Goal: Information Seeking & Learning: Learn about a topic

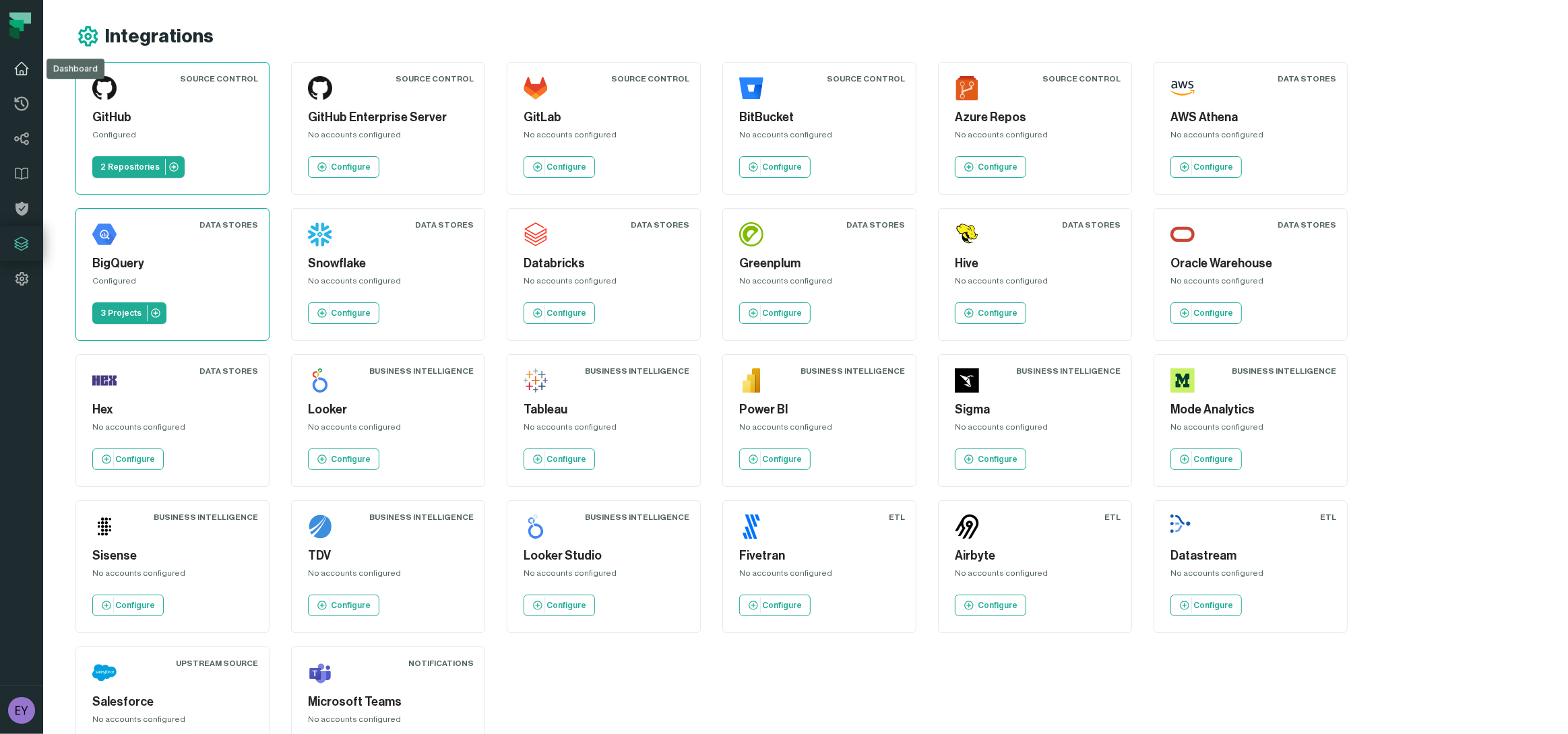
click at [20, 70] on icon at bounding box center [21, 68] width 16 height 16
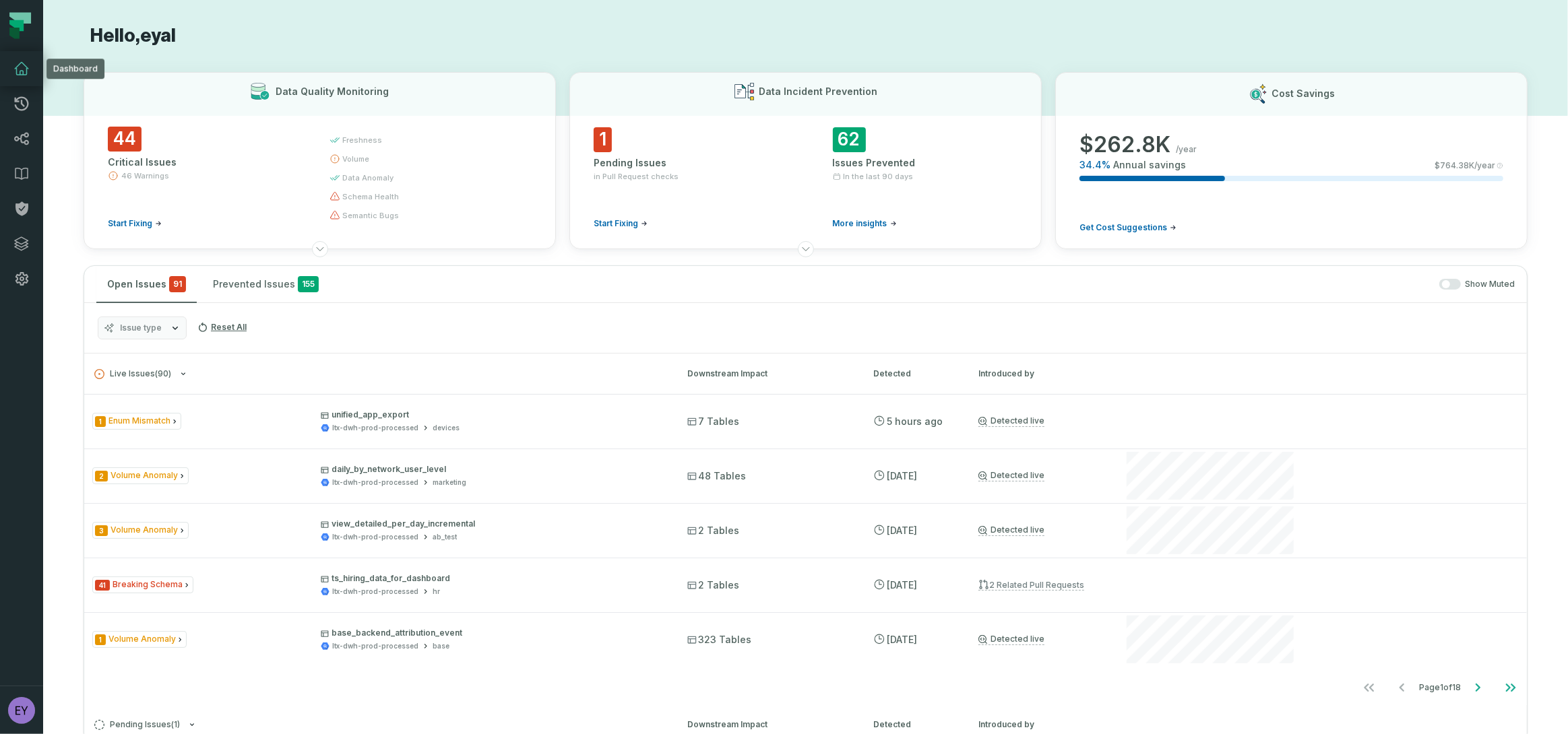
click at [19, 65] on icon at bounding box center [21, 69] width 14 height 12
click at [21, 172] on icon at bounding box center [21, 174] width 16 height 16
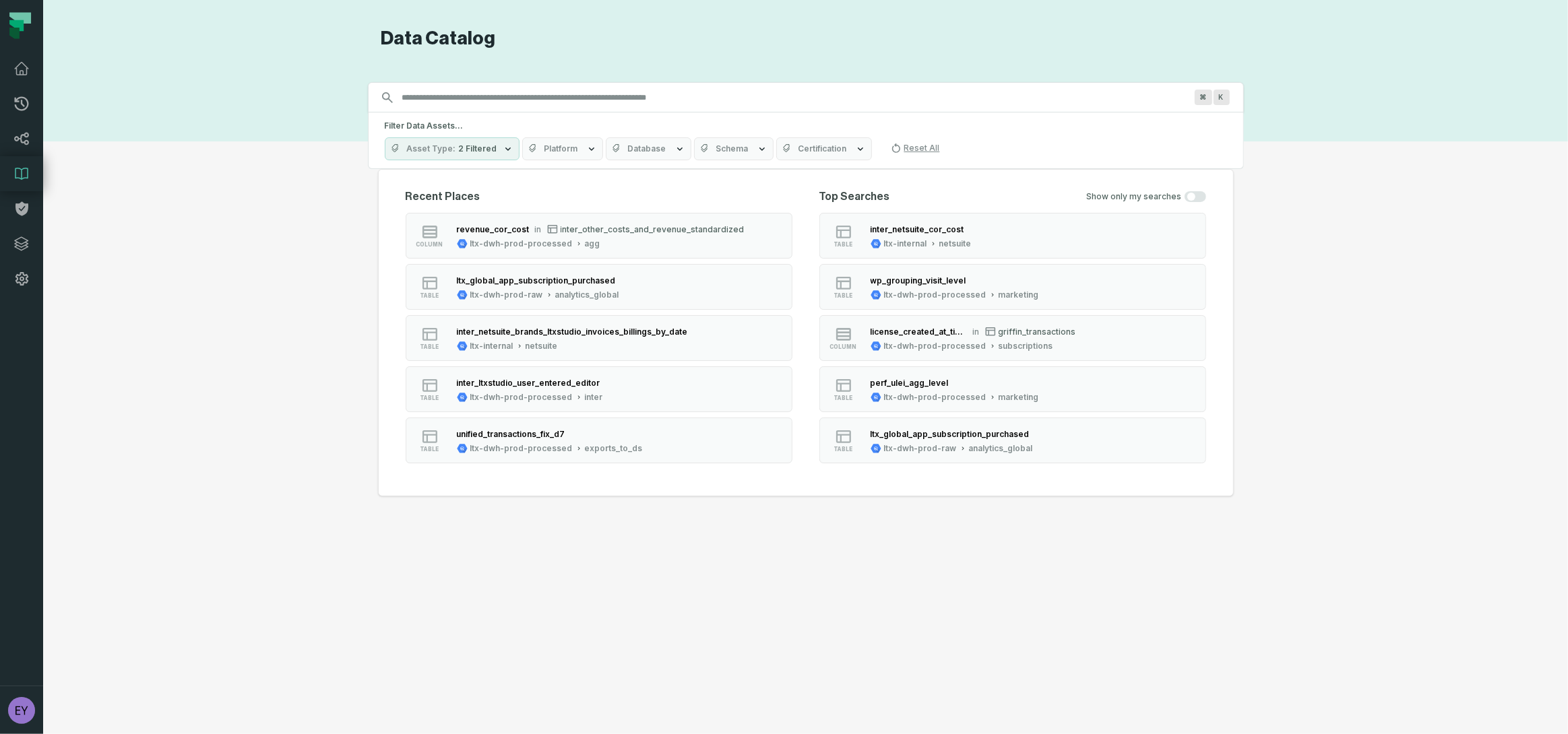
click at [522, 96] on input "Discovery Provider cmdk menu" at bounding box center [793, 98] width 799 height 21
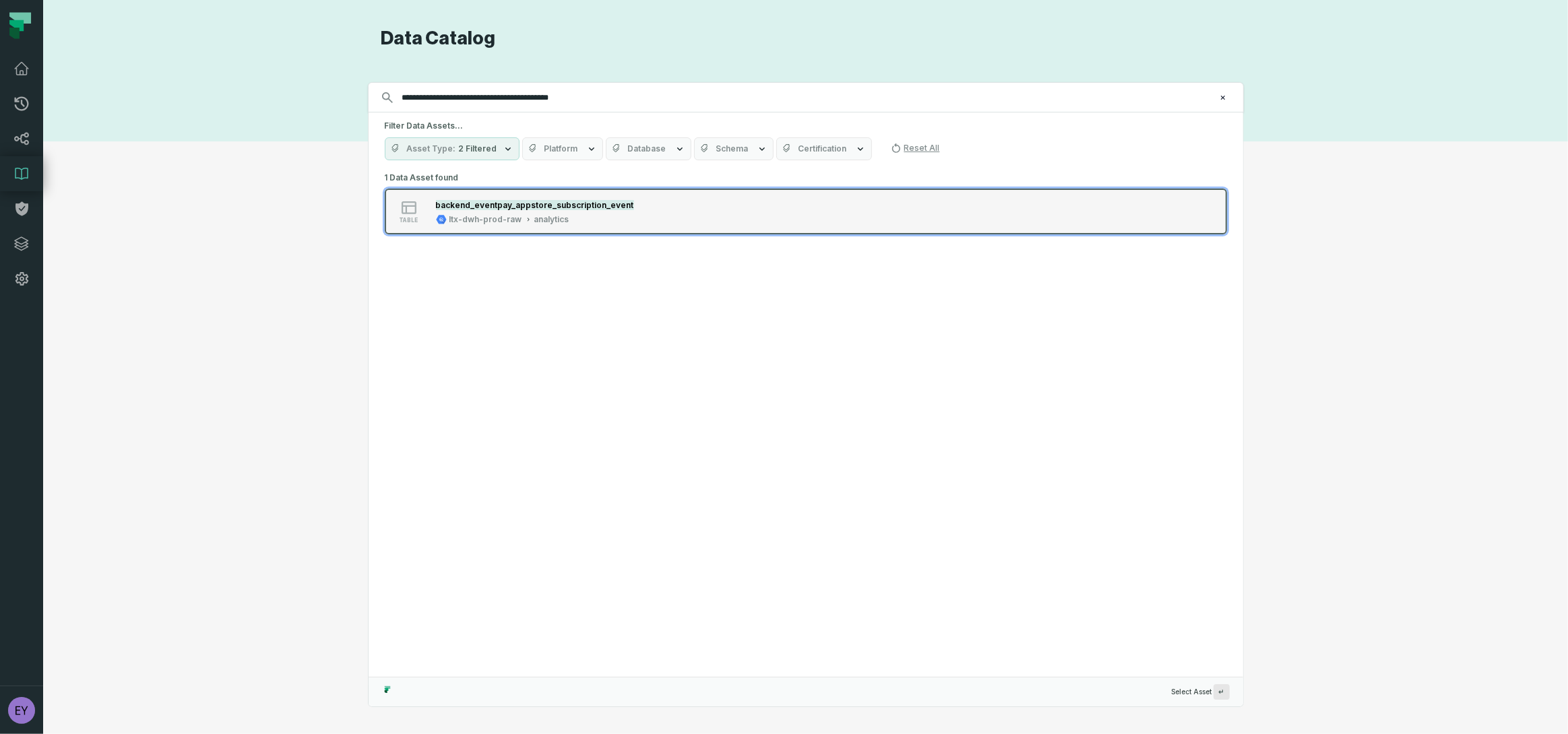
type input "**********"
click at [659, 200] on div "table backend_eventpay_appstore_subscription_event ltx-dwh-prod-raw analytics" at bounding box center [555, 211] width 337 height 27
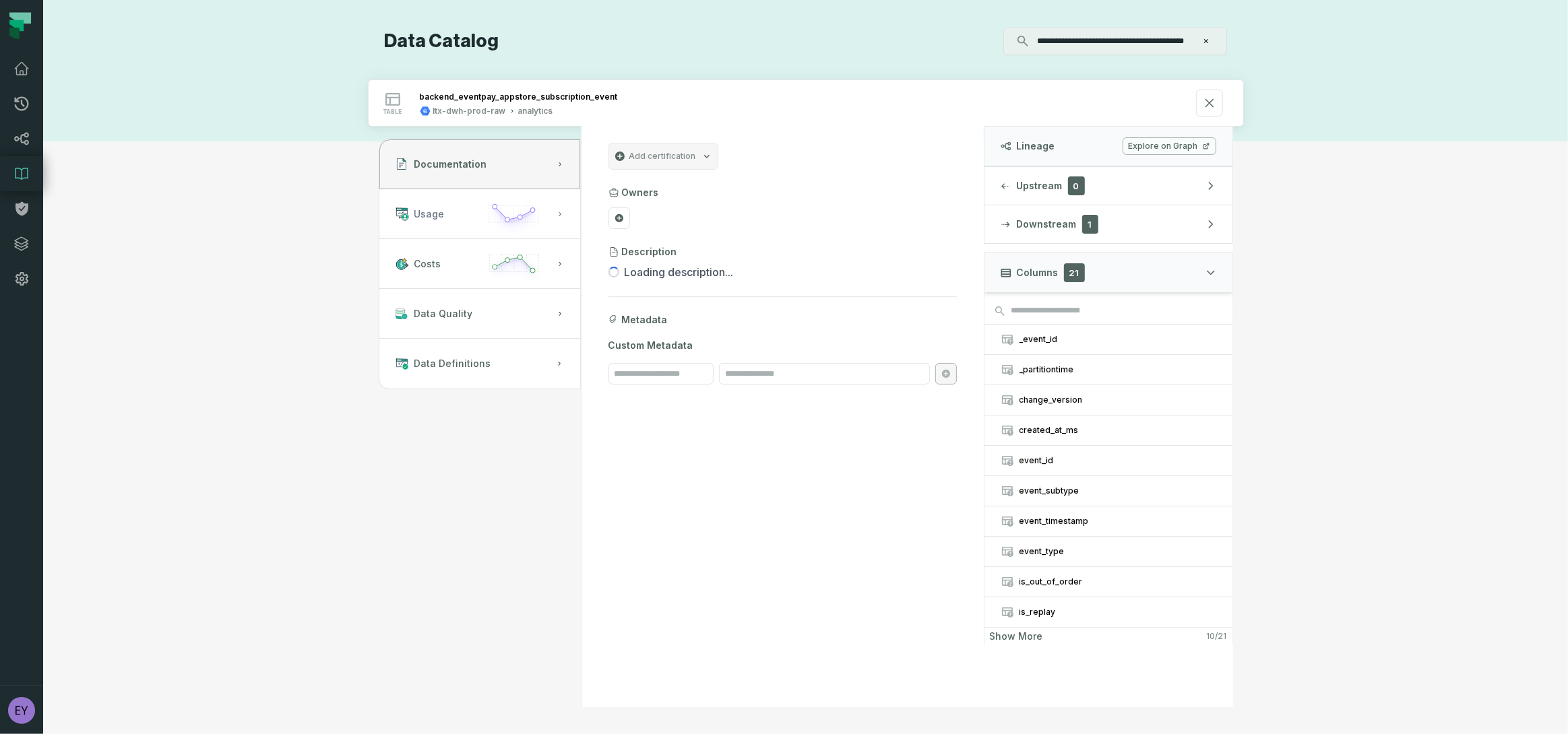
click at [441, 212] on span "Usage" at bounding box center [430, 214] width 31 height 14
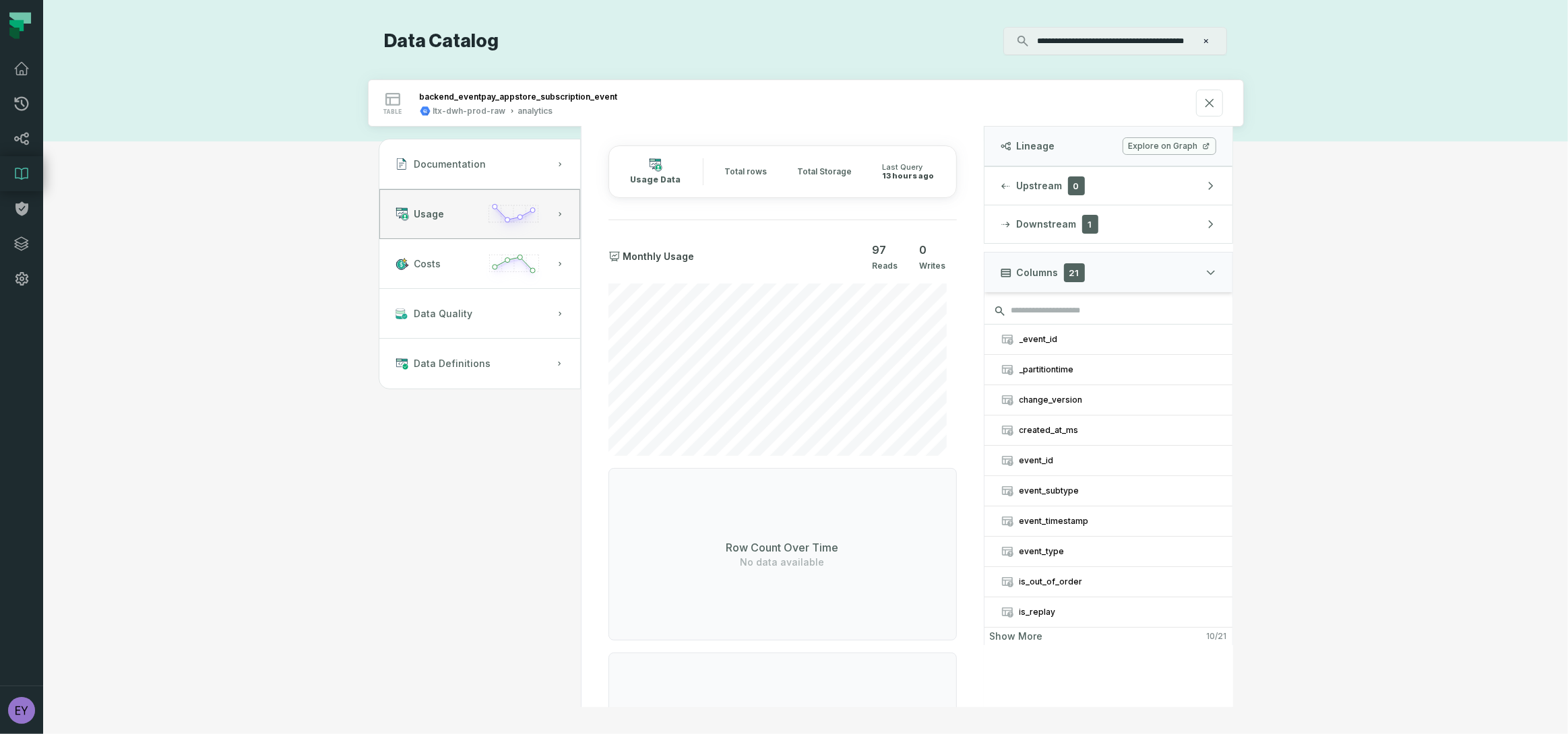
click at [1109, 309] on input "search" at bounding box center [1108, 310] width 248 height 27
paste input "**********"
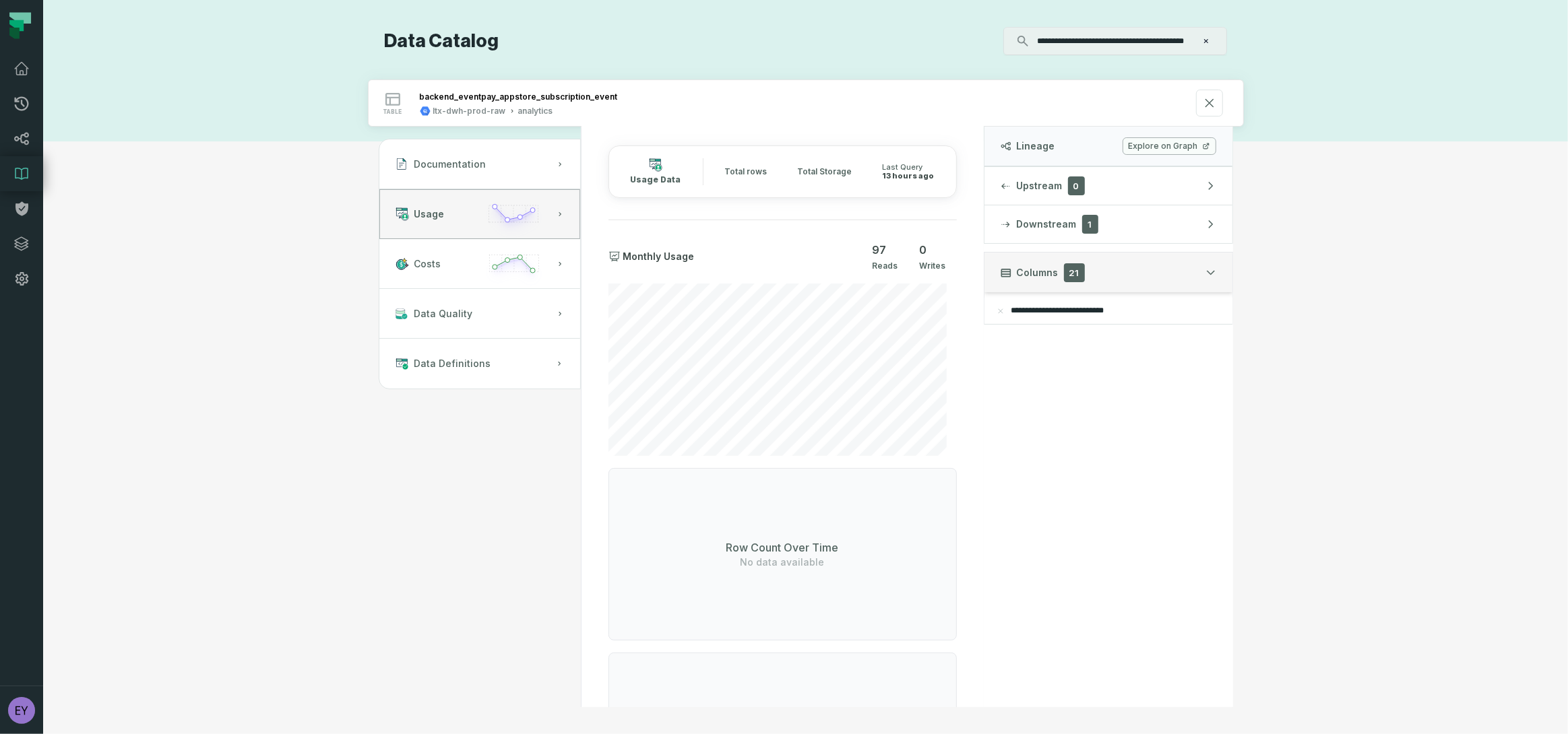
type input "**********"
click at [1215, 257] on button "Columns 21" at bounding box center [1108, 271] width 249 height 41
click at [1214, 268] on icon "button" at bounding box center [1211, 273] width 11 height 11
click at [998, 313] on button "reset" at bounding box center [1000, 311] width 11 height 11
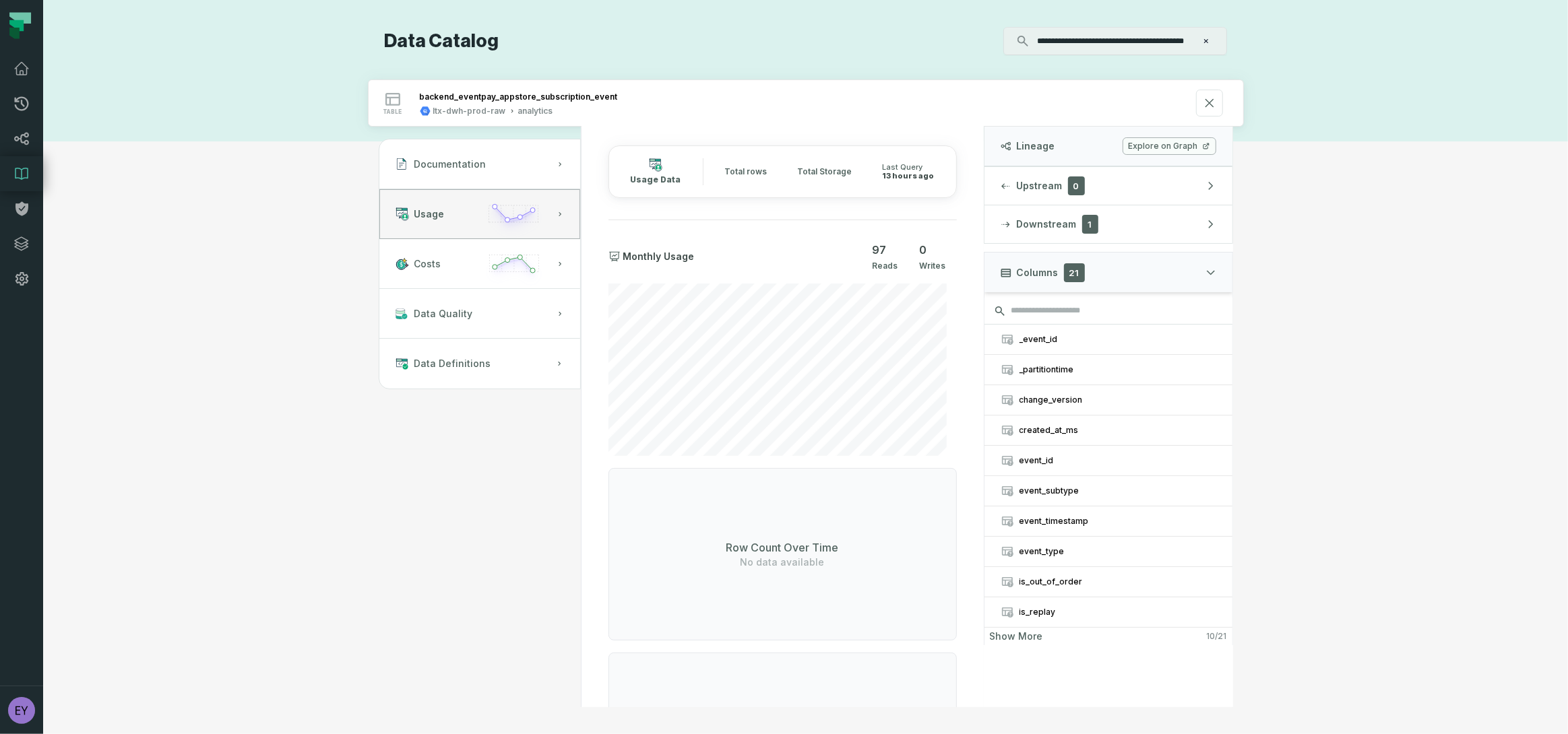
click at [1069, 311] on input "search" at bounding box center [1108, 310] width 248 height 27
paste input "**********"
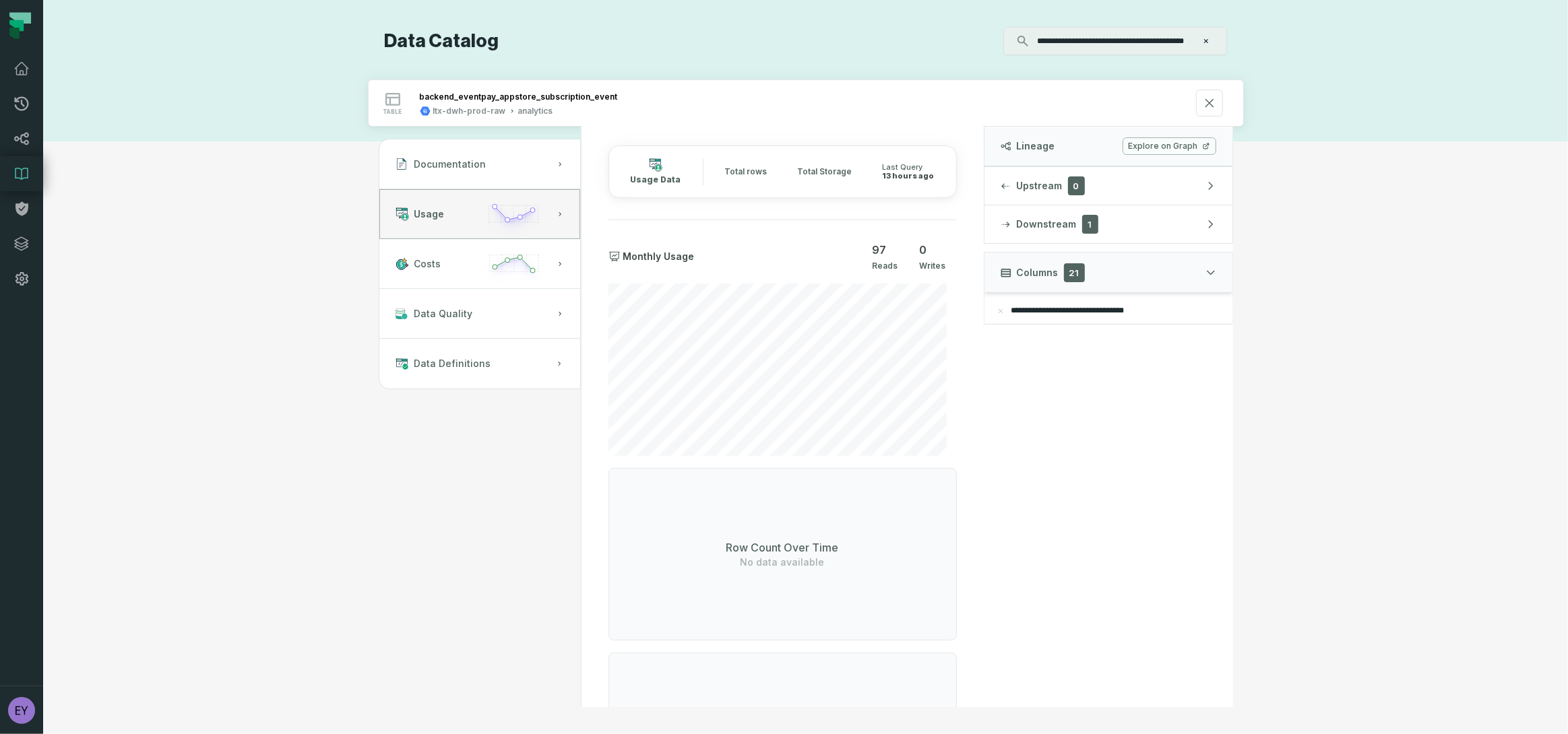
type input "**********"
click at [996, 311] on button "reset" at bounding box center [1000, 311] width 11 height 11
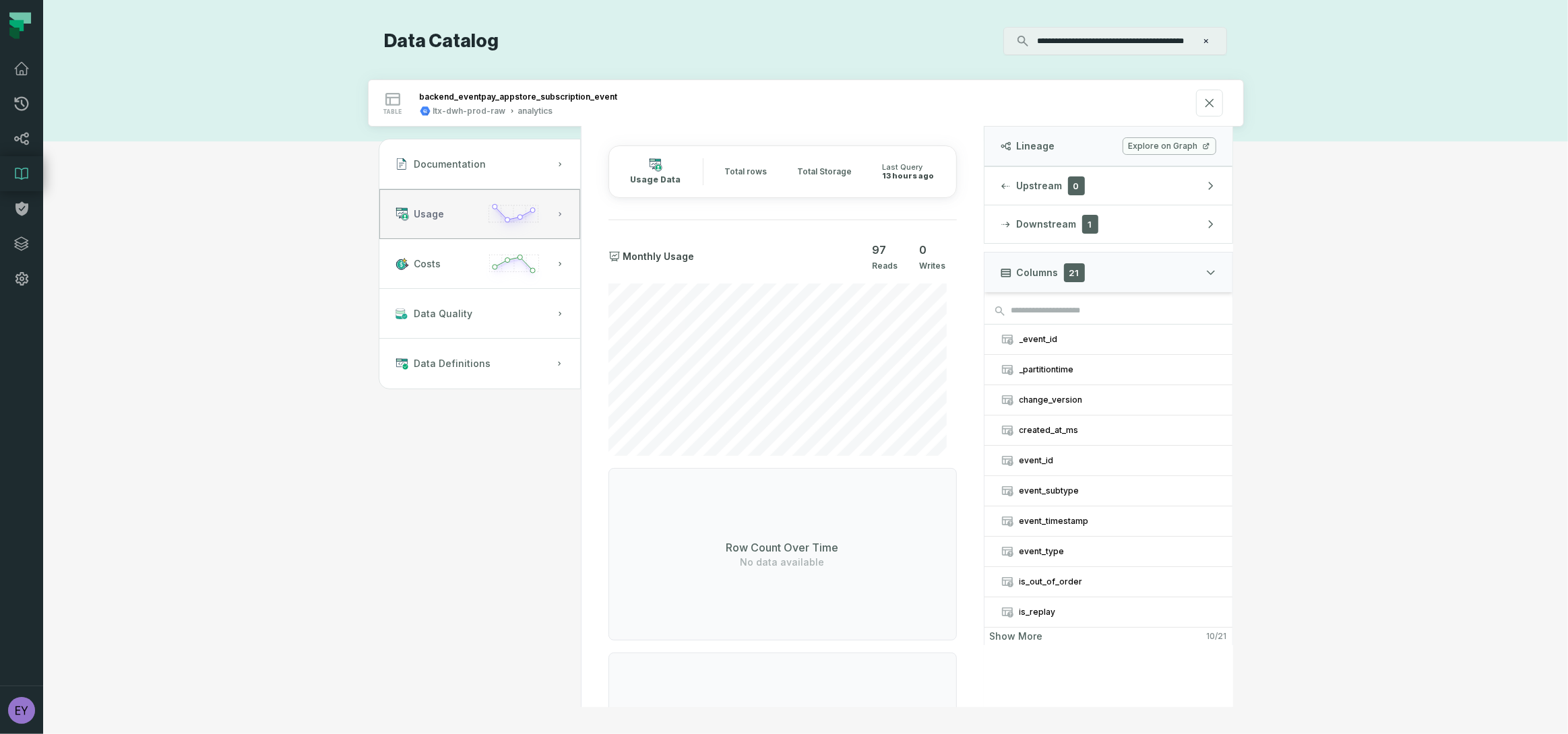
click at [413, 224] on button "Usage" at bounding box center [480, 213] width 200 height 50
click at [449, 164] on span "Documentation" at bounding box center [451, 164] width 72 height 14
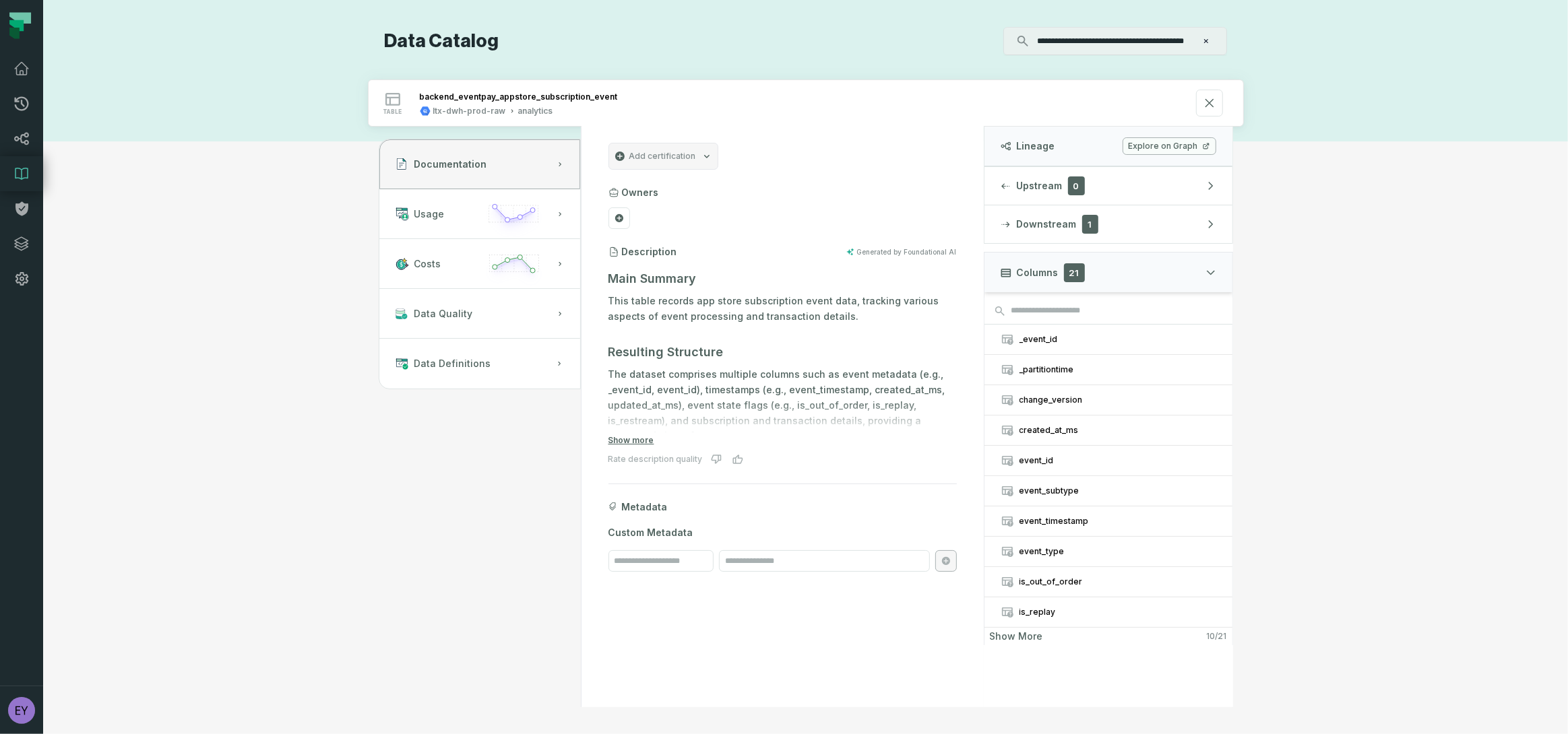
click at [1172, 148] on link "Explore on Graph" at bounding box center [1169, 146] width 93 height 18
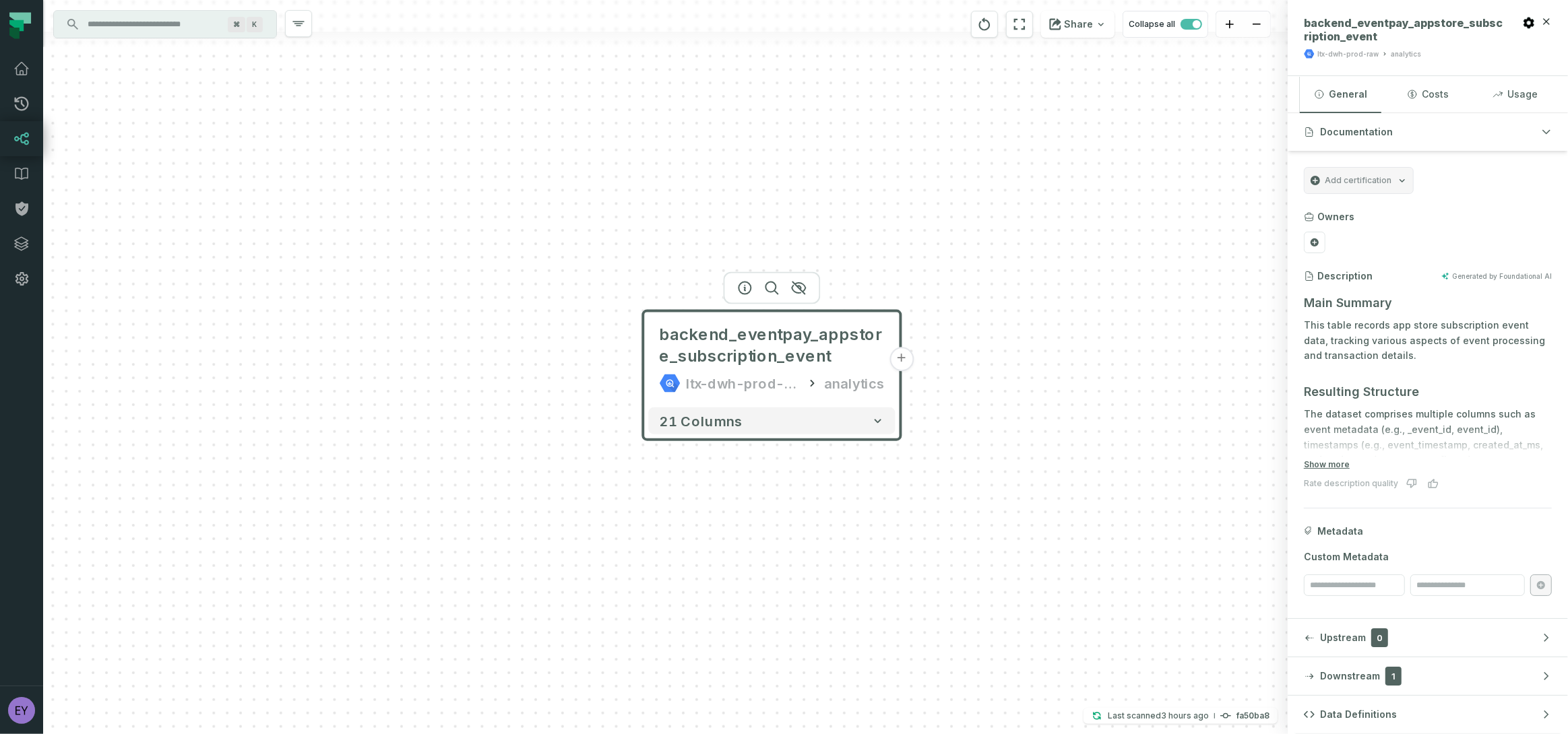
click at [939, 363] on div "backend_eventpay_appstore_subscription_event ltx-dwh-prod-raw analytics + 21 co…" at bounding box center [665, 367] width 1244 height 734
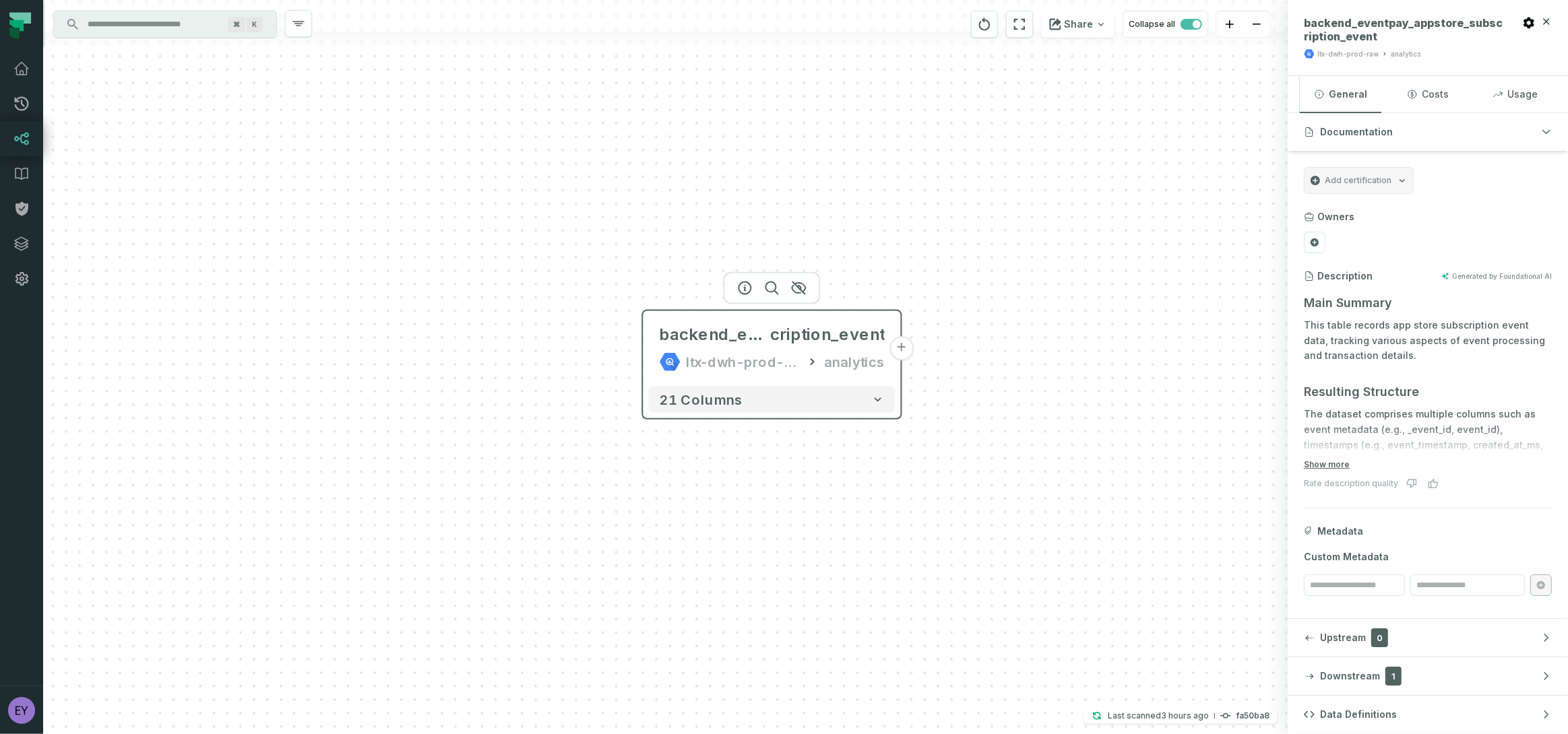
click at [897, 351] on button "+" at bounding box center [902, 348] width 24 height 24
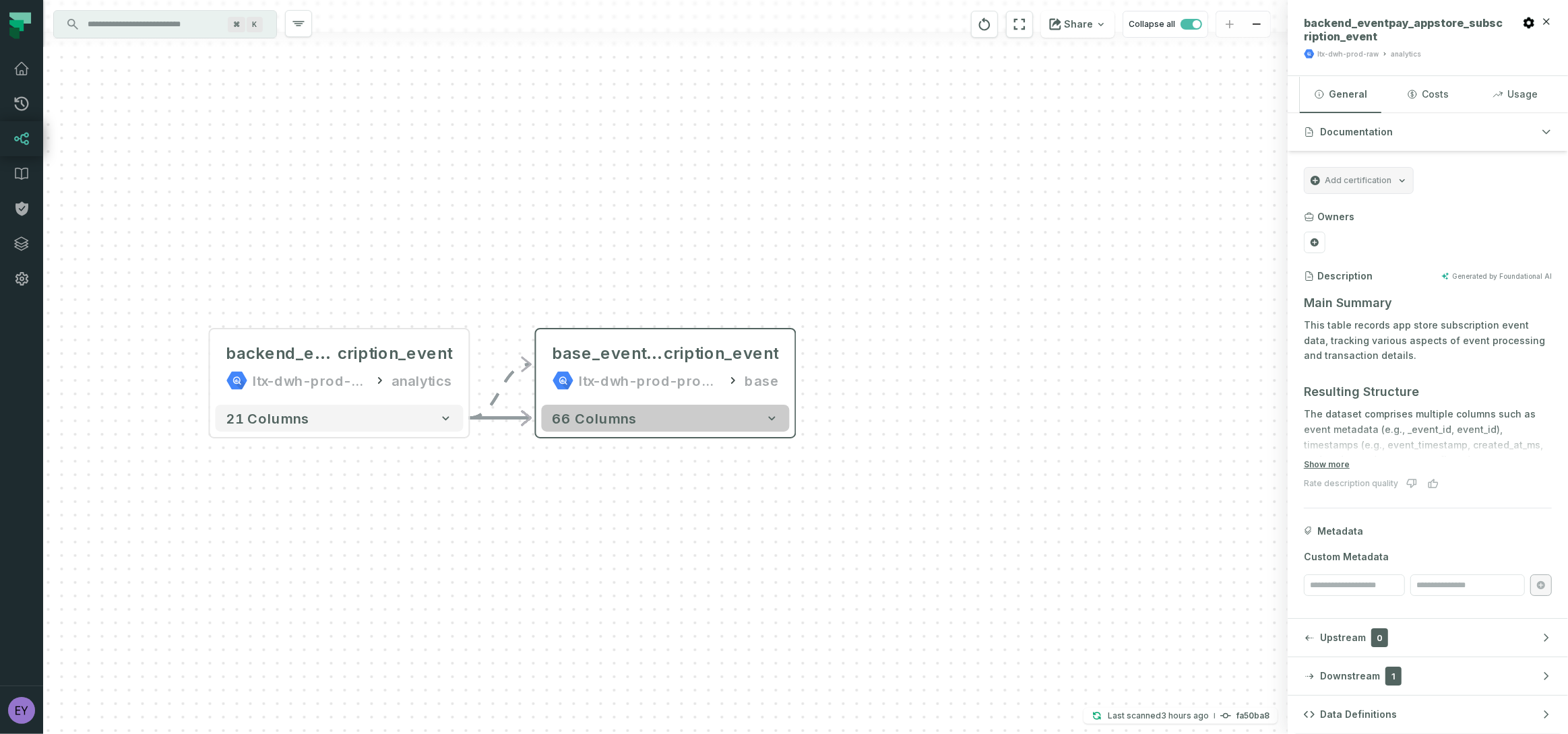
click at [766, 416] on icon "button" at bounding box center [773, 418] width 14 height 14
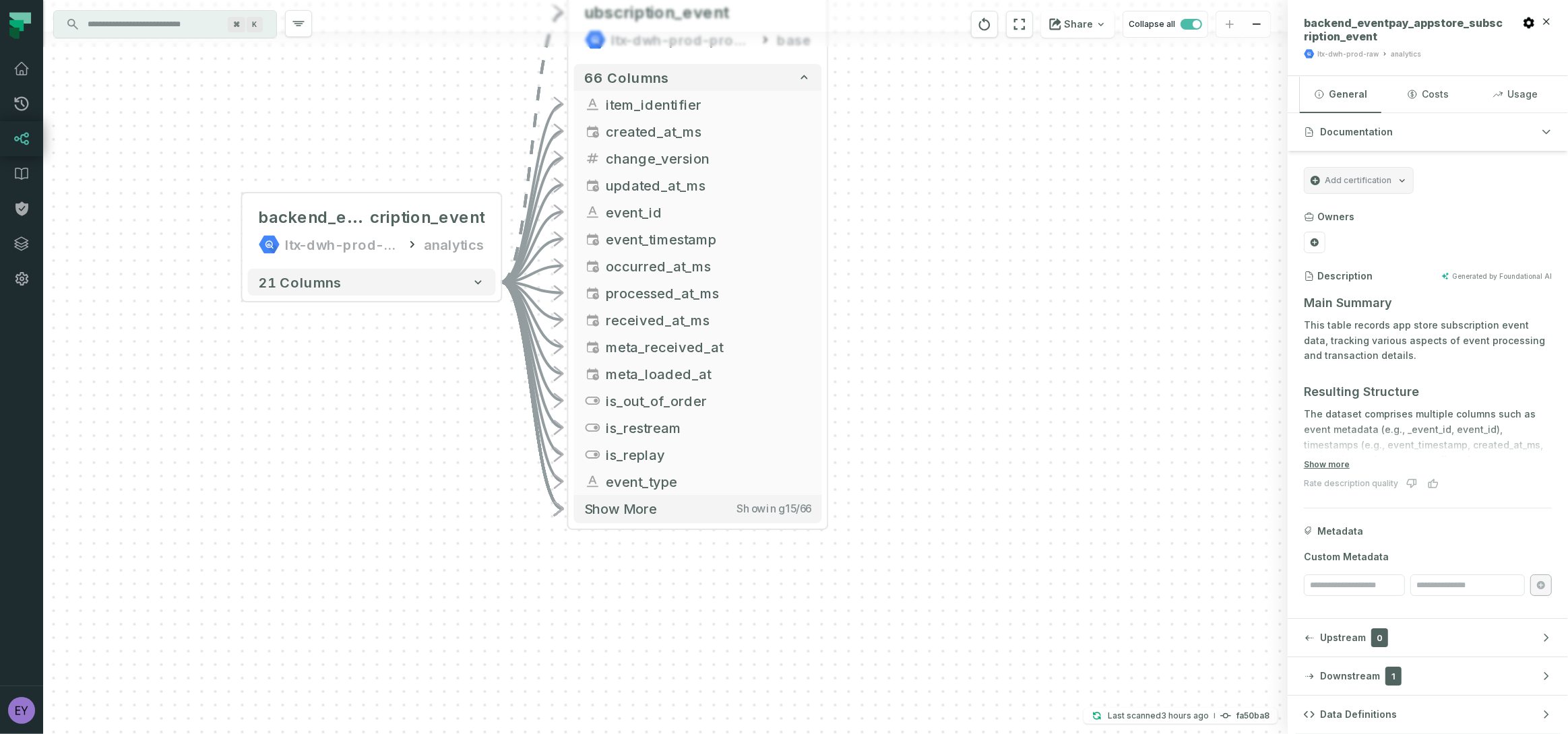
drag, startPoint x: 883, startPoint y: 639, endPoint x: 916, endPoint y: 277, distance: 363.5
click at [916, 277] on div "- base_eventpay_appstore_subscription_event ltx-dwh-prod-processed base 66 colu…" at bounding box center [665, 367] width 1244 height 734
click at [665, 512] on button "Show more Showing 15 / 66" at bounding box center [698, 508] width 248 height 28
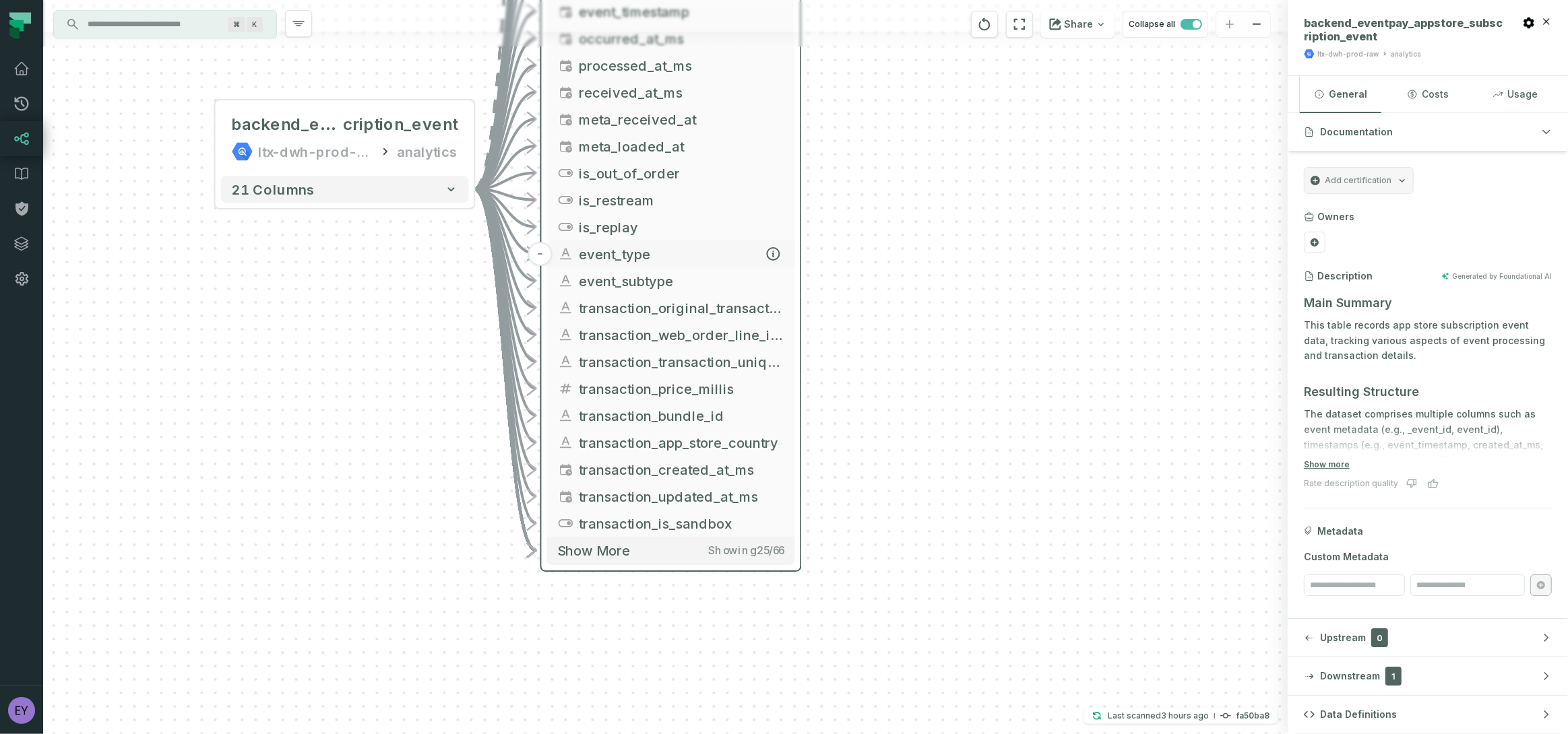
drag, startPoint x: 680, startPoint y: 490, endPoint x: 652, endPoint y: 262, distance: 229.7
click at [652, 262] on span "event_type" at bounding box center [682, 254] width 205 height 20
click at [613, 550] on span "Show more" at bounding box center [594, 550] width 73 height 17
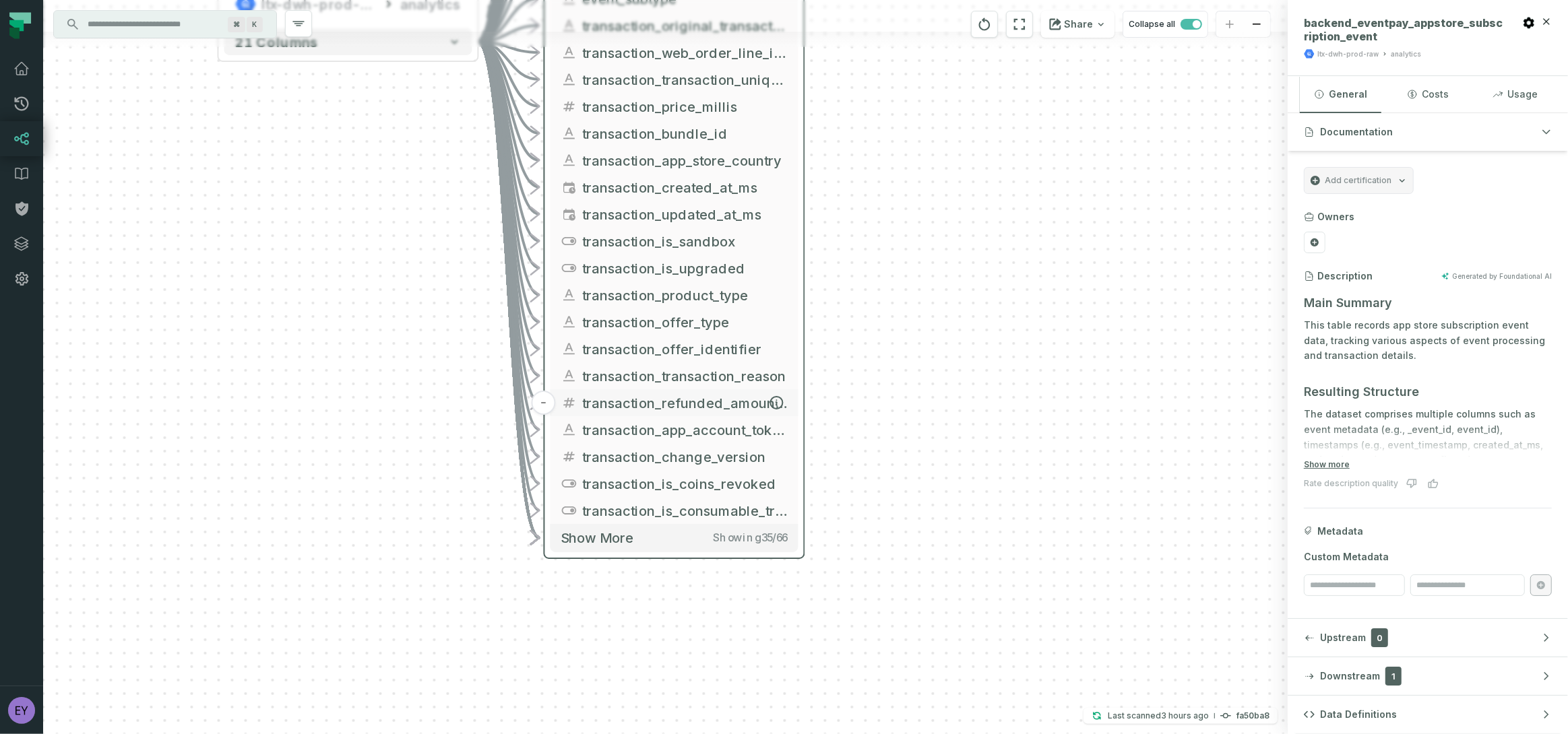
drag, startPoint x: 672, startPoint y: 602, endPoint x: 675, endPoint y: 394, distance: 208.0
click at [675, 394] on span "transaction_refunded_amount_usd" at bounding box center [685, 402] width 205 height 20
click at [590, 541] on span "Show more" at bounding box center [597, 536] width 73 height 17
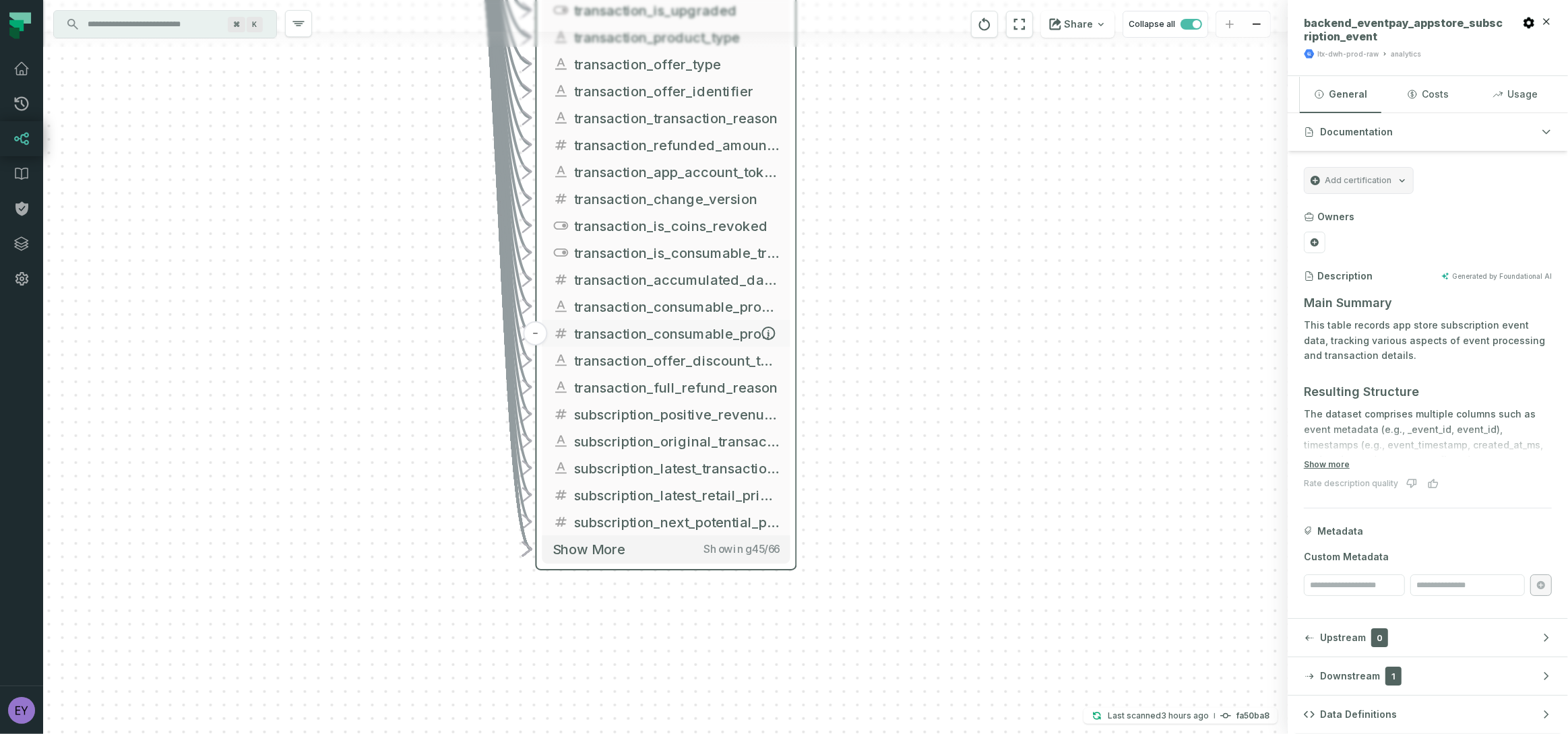
drag, startPoint x: 664, startPoint y: 543, endPoint x: 658, endPoint y: 332, distance: 211.1
click at [658, 332] on span "transaction_consumable_product_credit_quantity" at bounding box center [677, 333] width 205 height 20
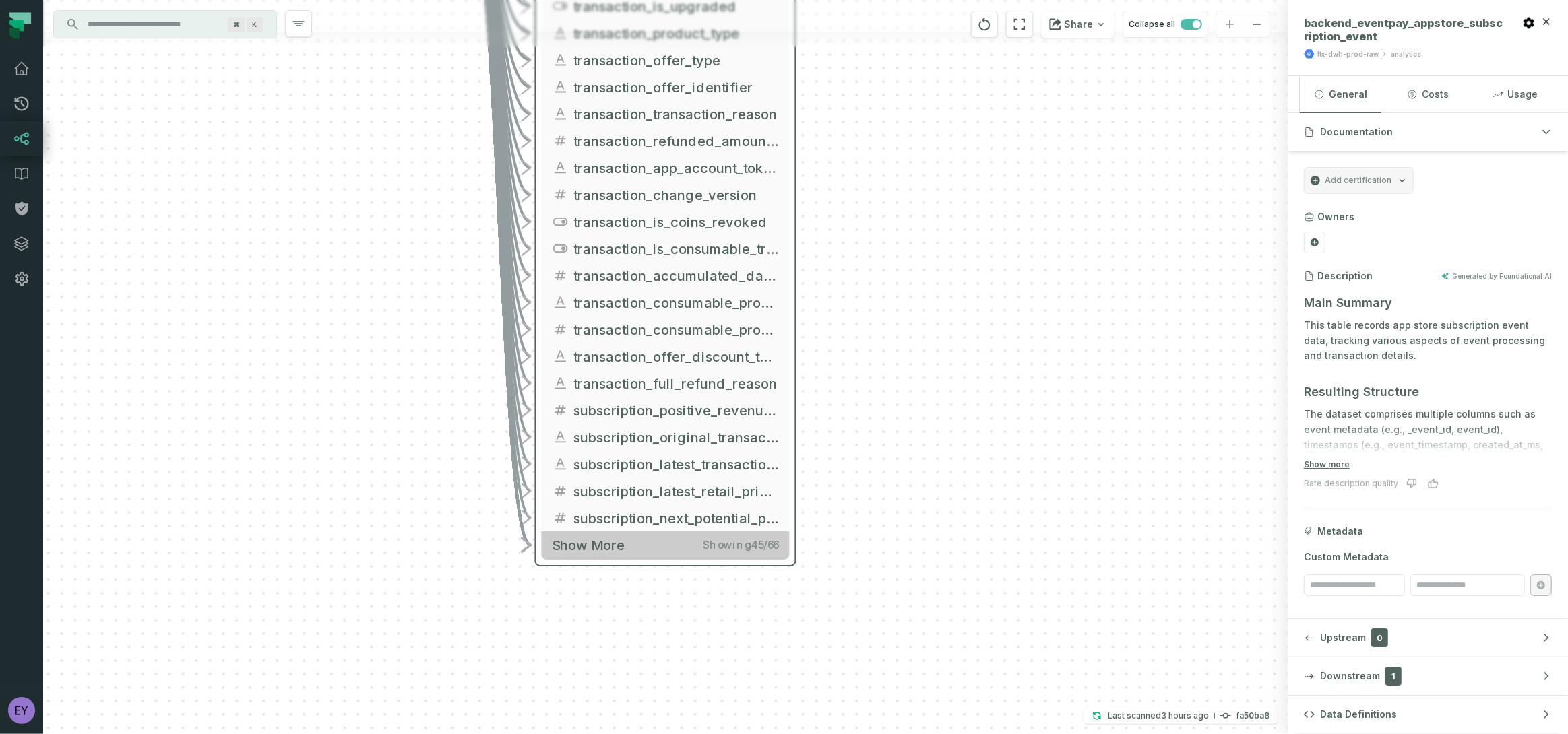
click at [601, 555] on button "Show more Showing 45 / 66" at bounding box center [665, 545] width 248 height 28
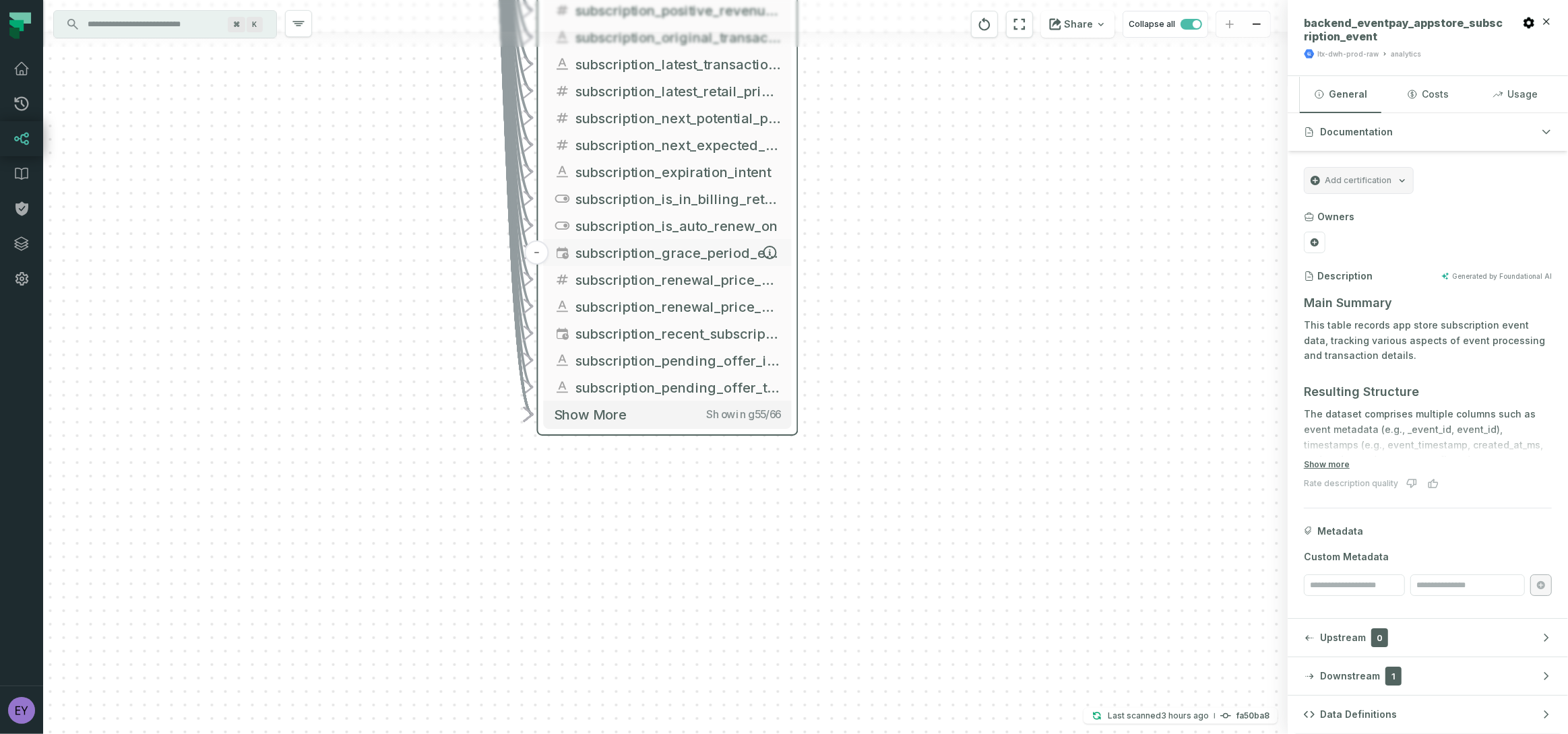
drag, startPoint x: 636, startPoint y: 652, endPoint x: 638, endPoint y: 252, distance: 400.0
click at [638, 252] on span "subscription_grace_period_expires_date_ms" at bounding box center [678, 252] width 205 height 20
click at [596, 421] on span "Show more" at bounding box center [590, 414] width 73 height 17
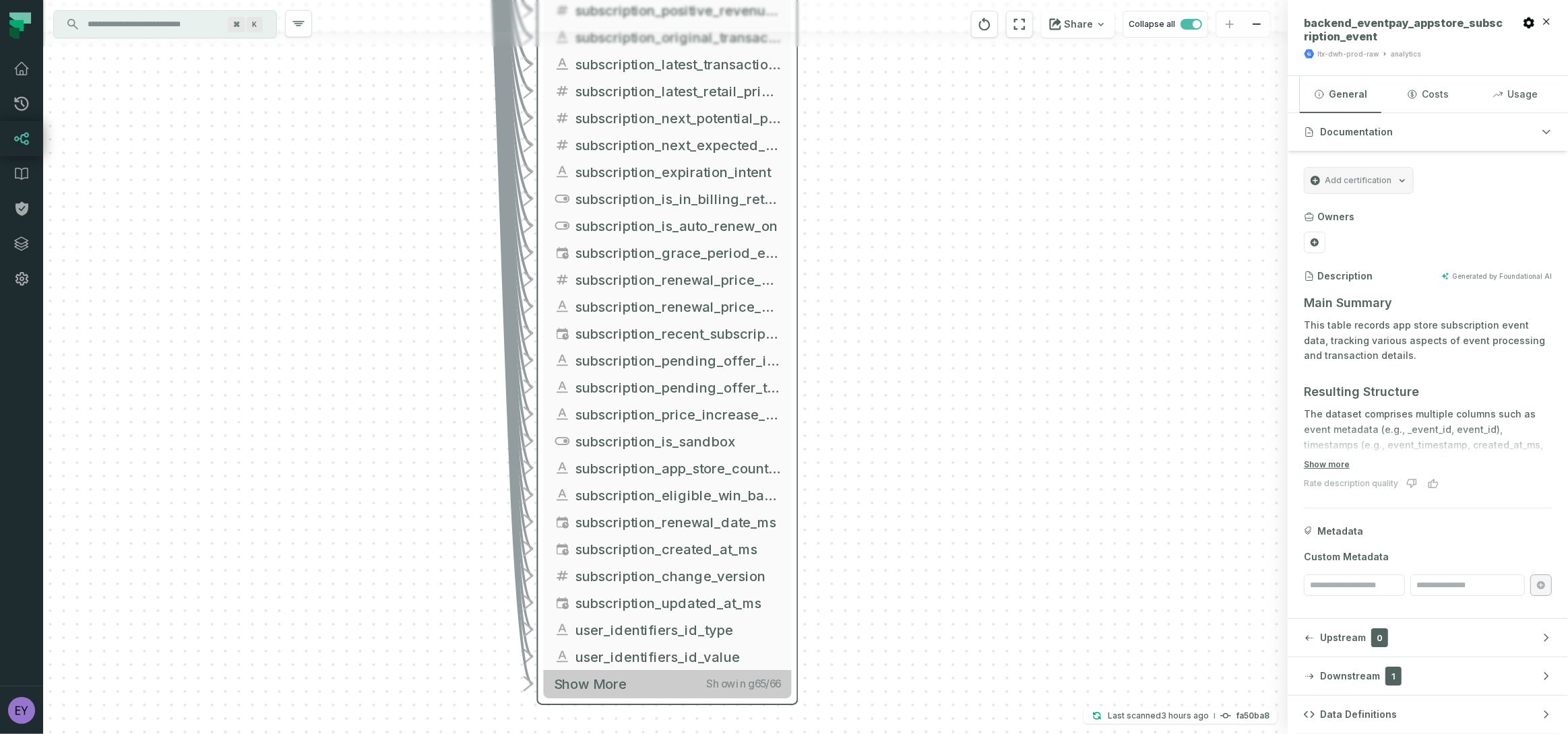
click at [592, 687] on span "Show more" at bounding box center [590, 684] width 73 height 17
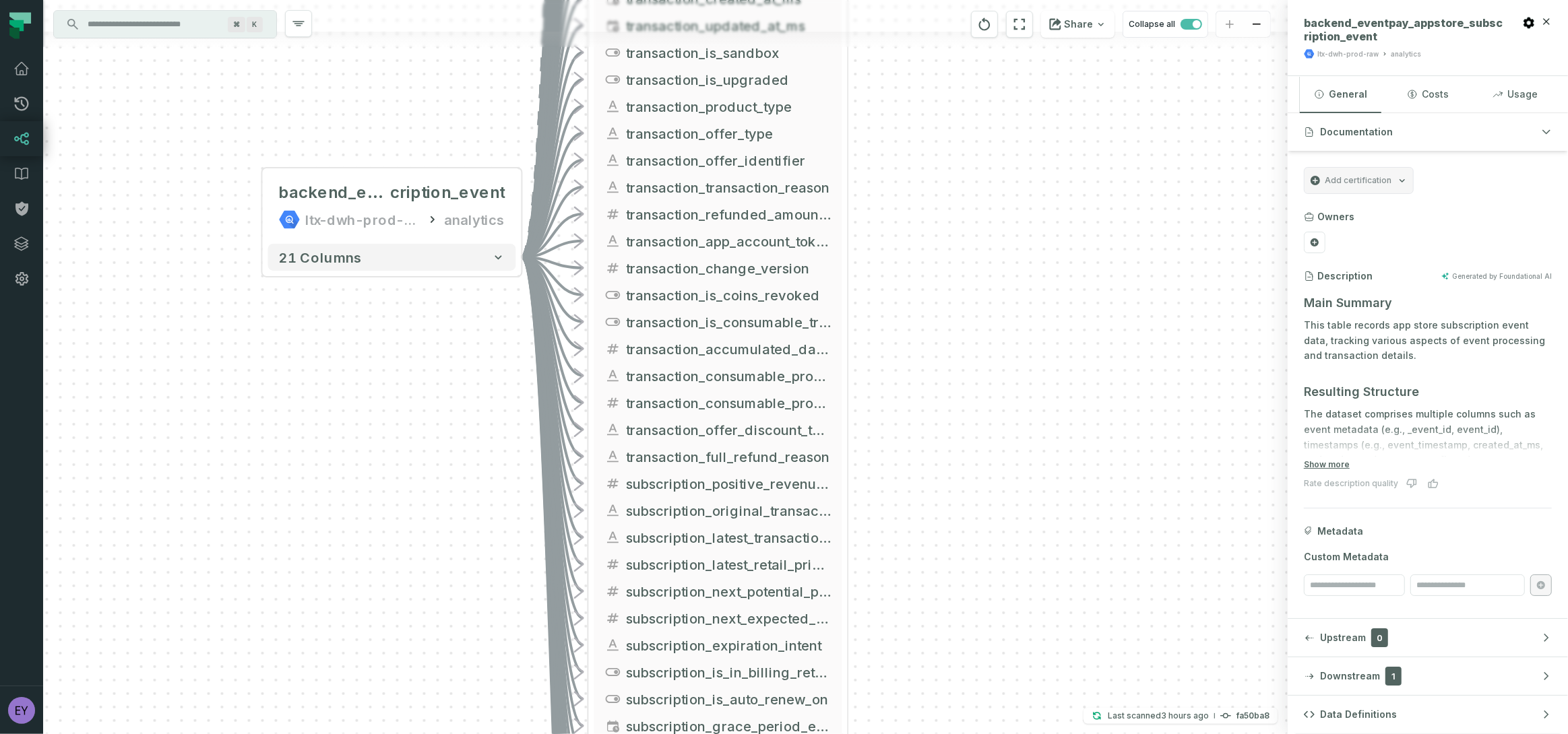
drag, startPoint x: 656, startPoint y: 285, endPoint x: 709, endPoint y: 751, distance: 469.0
click at [709, 733] on html "Pull Requests Dashboard Lineage Data Catalog Policies Integrations Settings eya…" at bounding box center [784, 367] width 1568 height 734
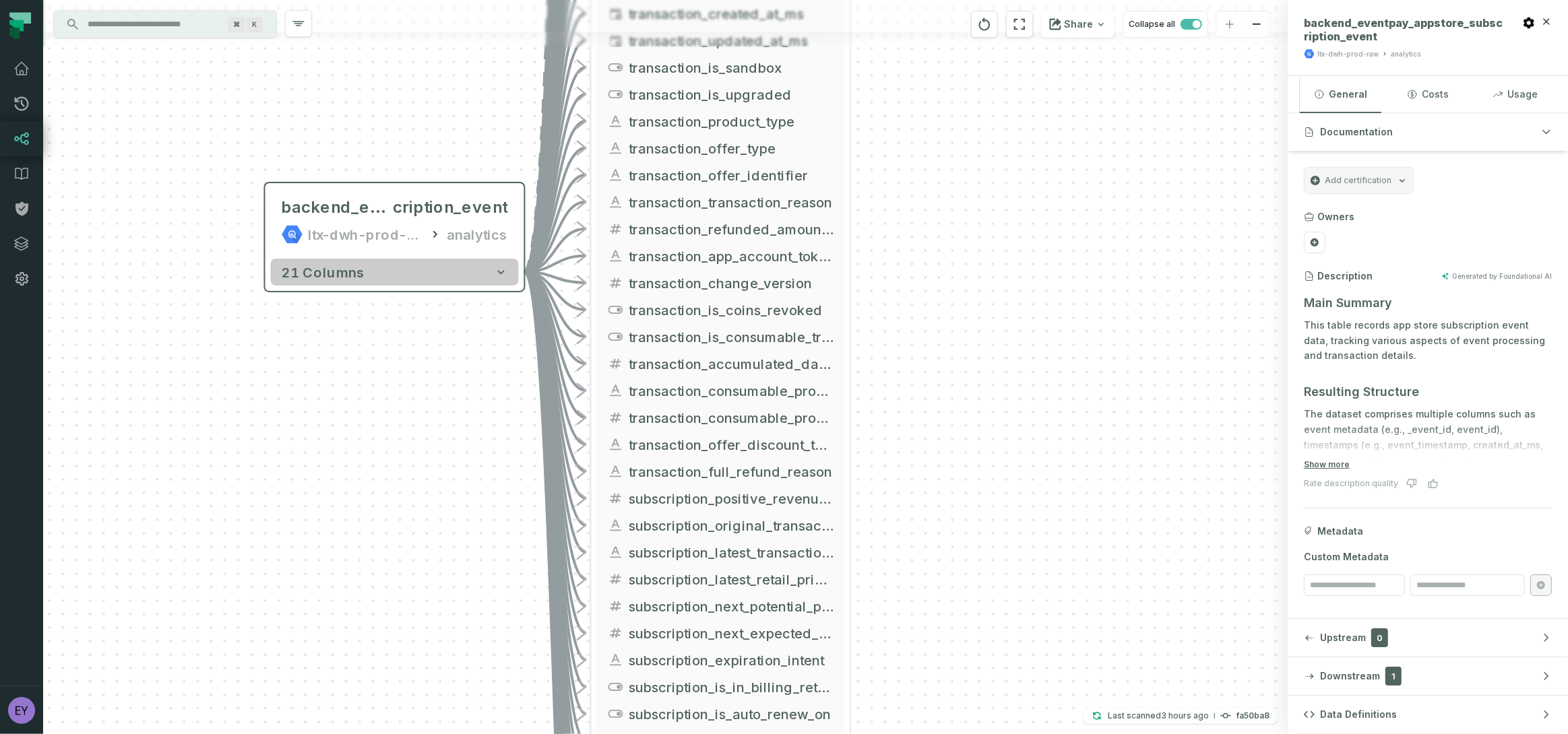
click at [500, 269] on icon "button" at bounding box center [501, 272] width 14 height 14
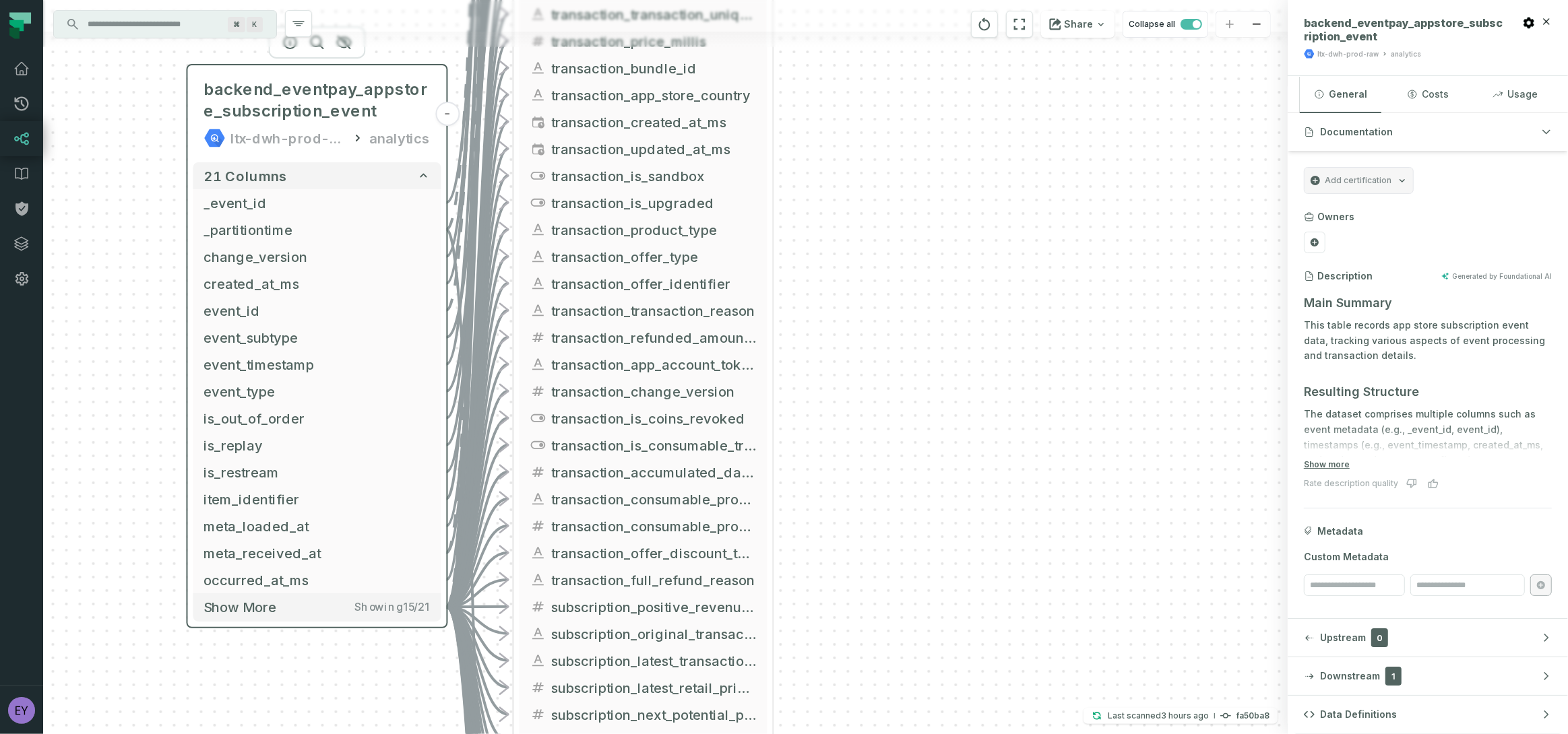
drag, startPoint x: 444, startPoint y: 193, endPoint x: 369, endPoint y: 75, distance: 139.8
click at [369, 75] on div "backend_eventpay_appstore_subscription_event ltx-dwh-prod-raw analytics" at bounding box center [317, 113] width 248 height 86
click at [271, 607] on span "Show more" at bounding box center [241, 606] width 72 height 17
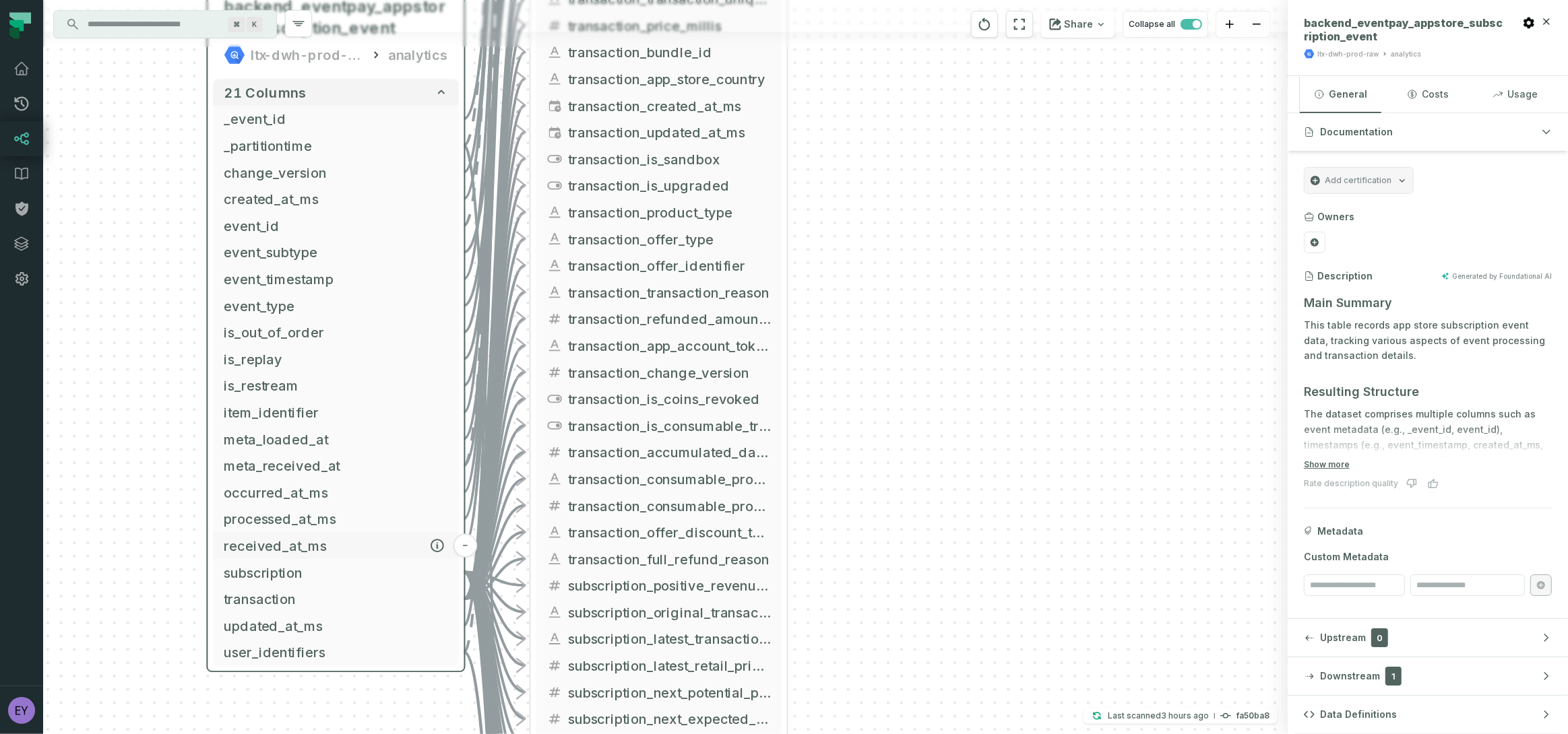
drag, startPoint x: 283, startPoint y: 641, endPoint x: 302, endPoint y: 554, distance: 89.1
click at [302, 554] on span "received_at_ms" at bounding box center [335, 545] width 224 height 20
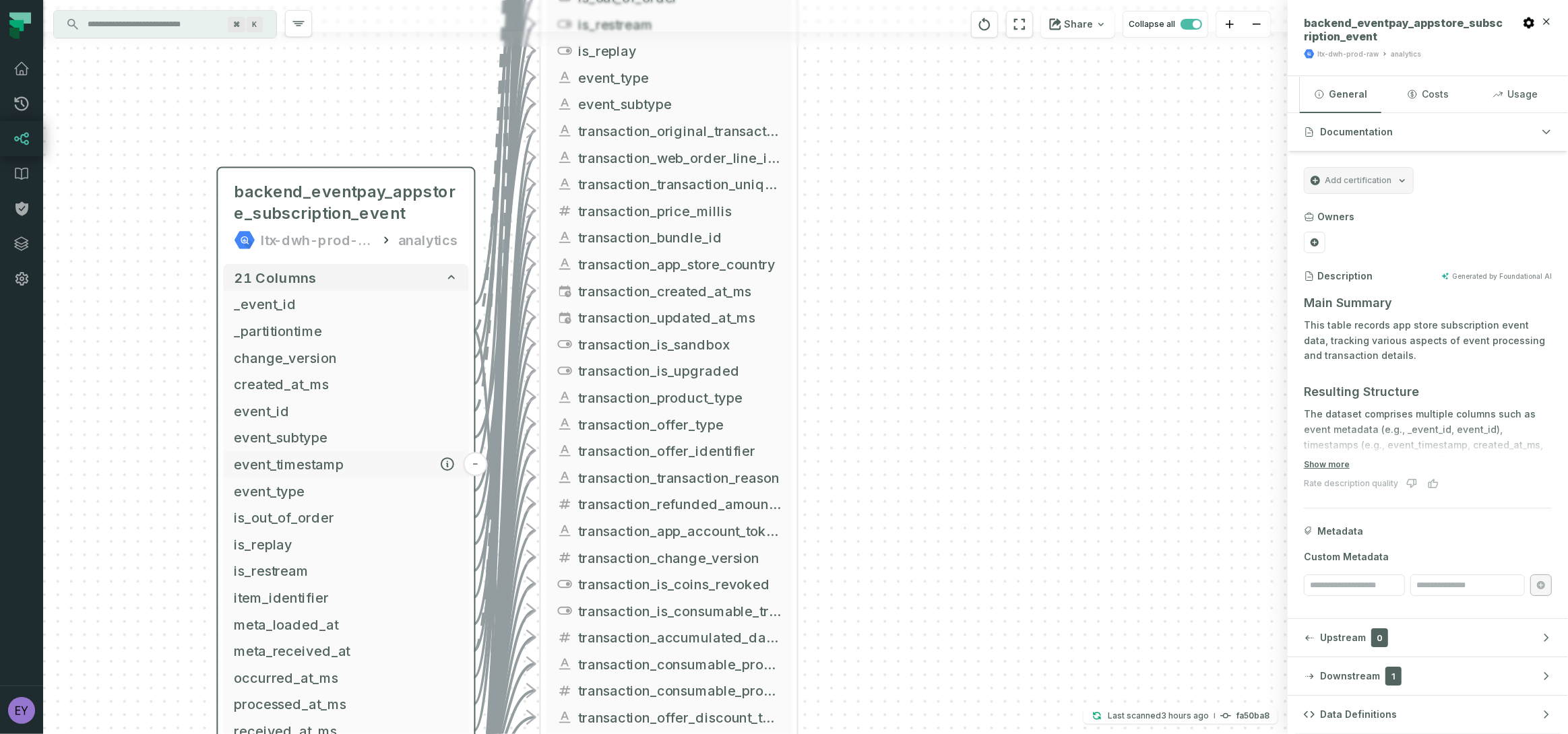
drag, startPoint x: 413, startPoint y: 281, endPoint x: 423, endPoint y: 466, distance: 185.3
click at [423, 466] on span "event_timestamp" at bounding box center [346, 464] width 224 height 20
